Goal: Task Accomplishment & Management: Manage account settings

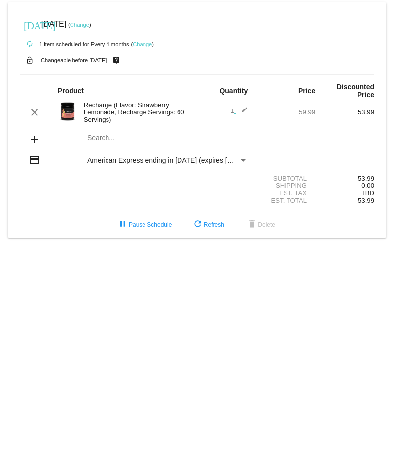
click at [89, 27] on link "Change" at bounding box center [79, 25] width 19 height 6
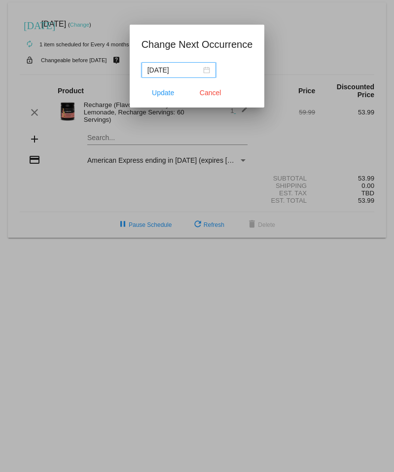
click at [208, 69] on div "[DATE]" at bounding box center [178, 70] width 63 height 11
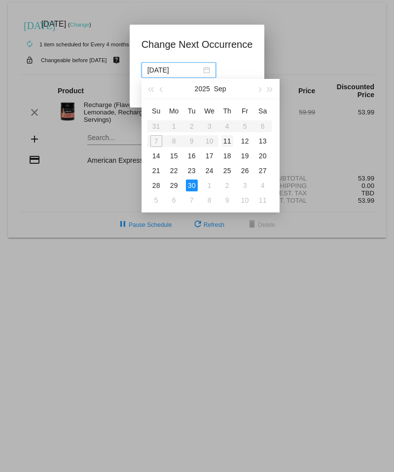
click at [227, 141] on div "11" at bounding box center [227, 141] width 12 height 12
type input "[DATE]"
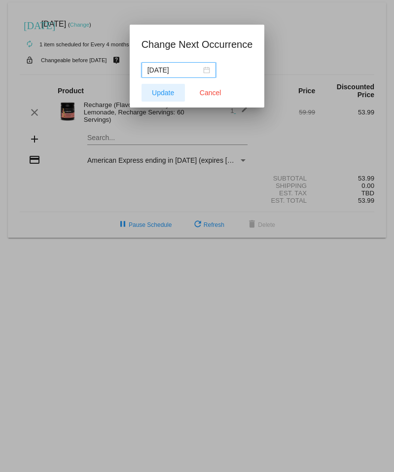
click at [165, 92] on span "Update" at bounding box center [163, 93] width 22 height 8
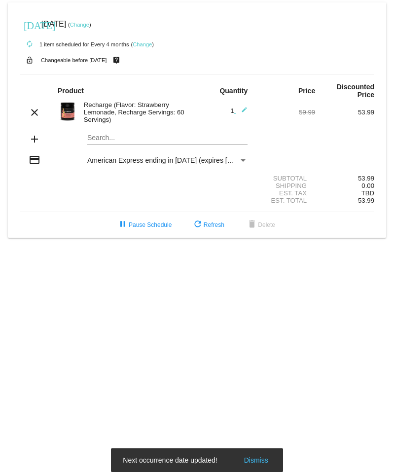
click at [146, 44] on link "Change" at bounding box center [142, 44] width 19 height 6
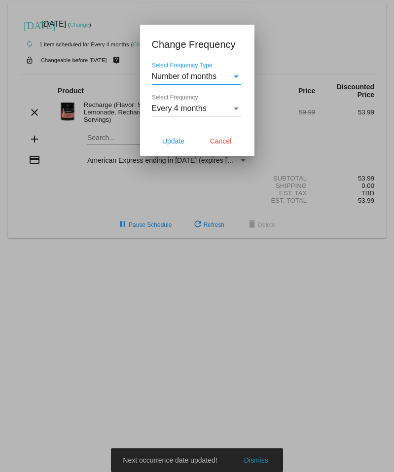
click at [206, 109] on span "Every 4 months" at bounding box center [179, 108] width 55 height 8
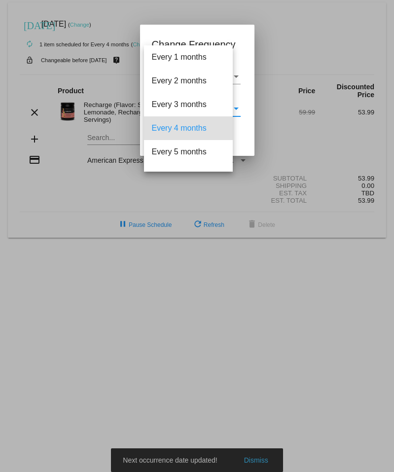
scroll to position [20, 0]
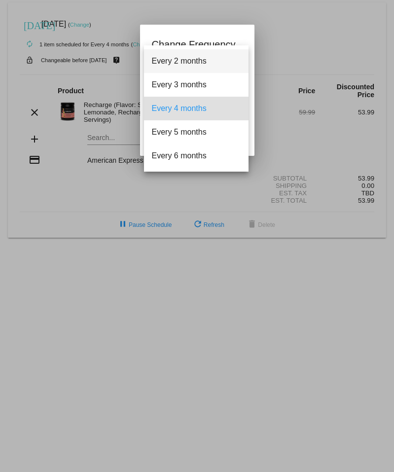
click at [204, 62] on span "Every 2 months" at bounding box center [196, 61] width 89 height 24
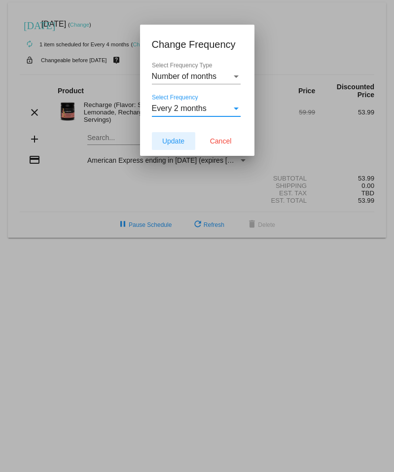
click at [178, 141] on span "Update" at bounding box center [173, 141] width 22 height 8
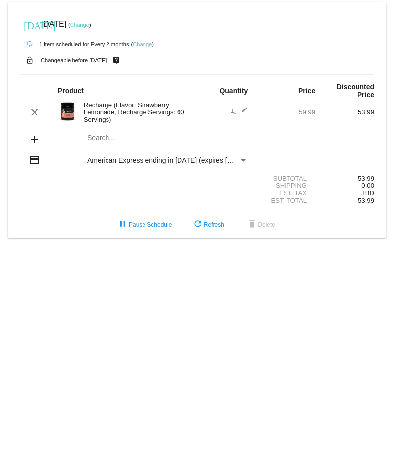
click at [89, 27] on link "Change" at bounding box center [79, 25] width 19 height 6
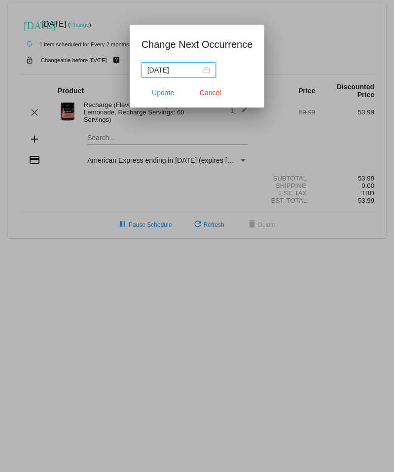
click at [204, 67] on div "2025-09-10" at bounding box center [178, 70] width 63 height 11
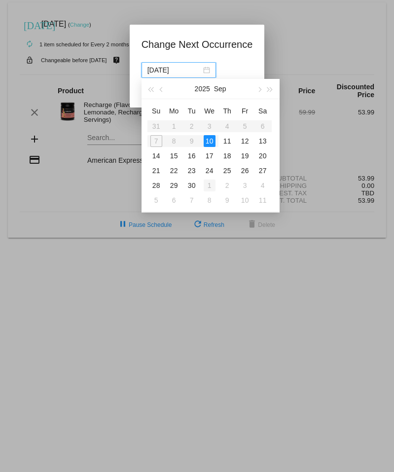
click at [212, 186] on div "1" at bounding box center [210, 186] width 12 height 12
type input "2025-10-01"
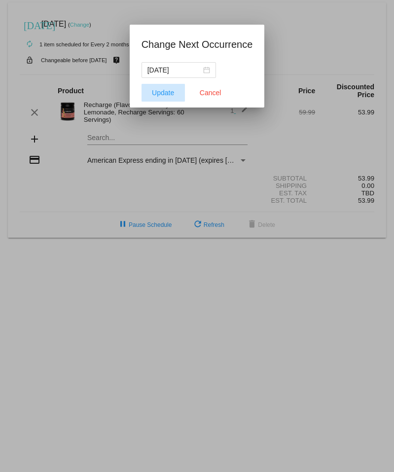
click at [163, 94] on span "Update" at bounding box center [163, 93] width 22 height 8
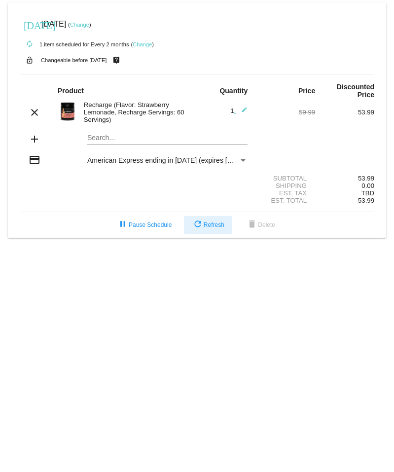
click at [206, 222] on span "refresh Refresh" at bounding box center [208, 224] width 33 height 7
click at [89, 24] on link "Change" at bounding box center [79, 25] width 19 height 6
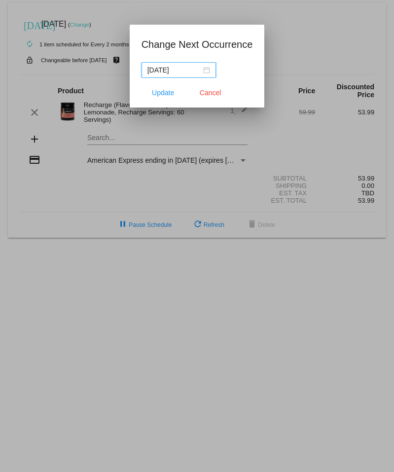
click at [204, 67] on div "[DATE]" at bounding box center [178, 70] width 63 height 11
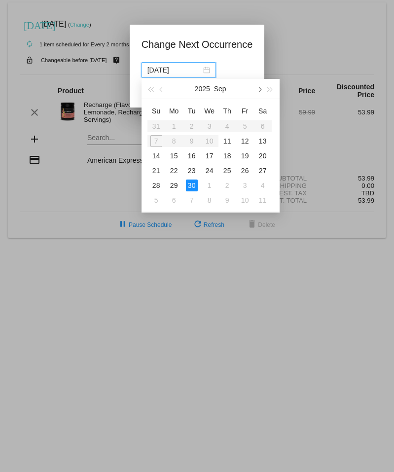
click at [262, 89] on button "button" at bounding box center [259, 89] width 11 height 20
click at [263, 183] on div "1" at bounding box center [263, 186] width 12 height 12
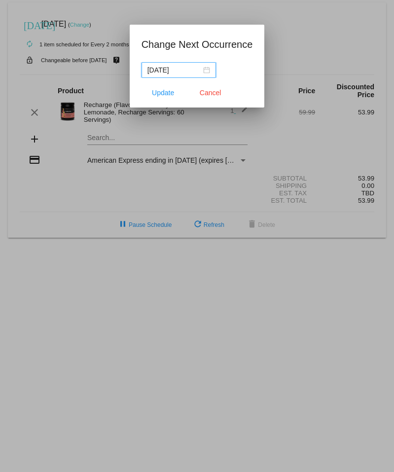
click at [206, 70] on div "2025-11-01" at bounding box center [178, 70] width 63 height 11
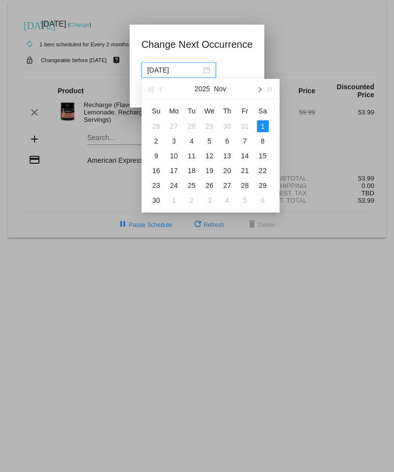
click at [260, 92] on button "button" at bounding box center [259, 89] width 11 height 20
click at [177, 126] on div "1" at bounding box center [174, 126] width 12 height 12
type input "2025-12-01"
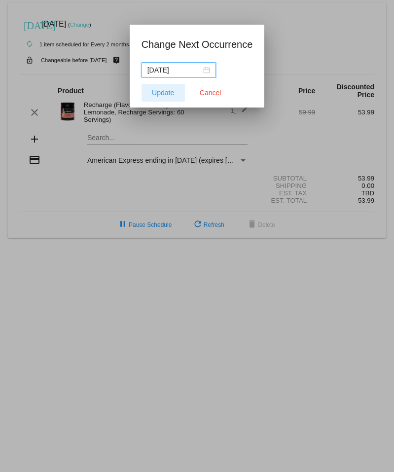
click at [164, 94] on span "Update" at bounding box center [163, 93] width 22 height 8
